Goal: Information Seeking & Learning: Learn about a topic

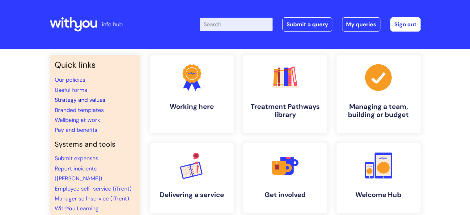
click at [82, 100] on link "Strategy and values" at bounding box center [80, 99] width 51 height 7
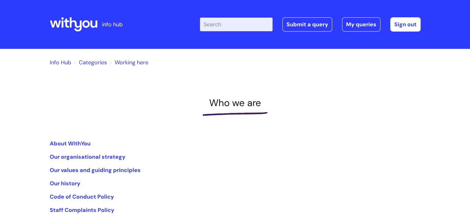
click at [216, 27] on input "Enter your search term here..." at bounding box center [236, 25] width 73 height 14
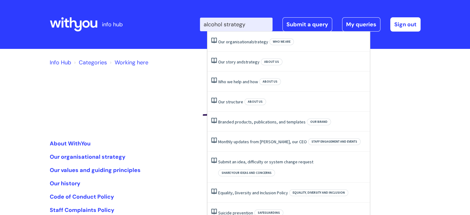
type input "alcohol strategy"
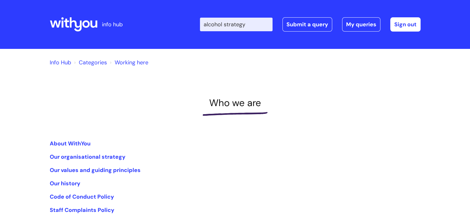
click at [151, 139] on li "About WithYou" at bounding box center [235, 144] width 371 height 10
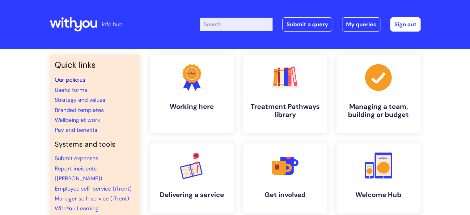
click at [70, 80] on link "Our policies" at bounding box center [70, 79] width 31 height 7
